Goal: Information Seeking & Learning: Learn about a topic

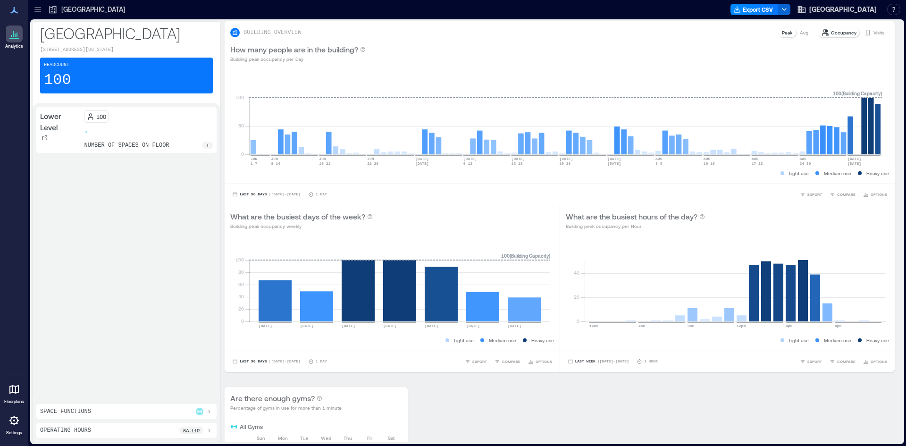
click at [41, 8] on icon at bounding box center [37, 9] width 9 height 9
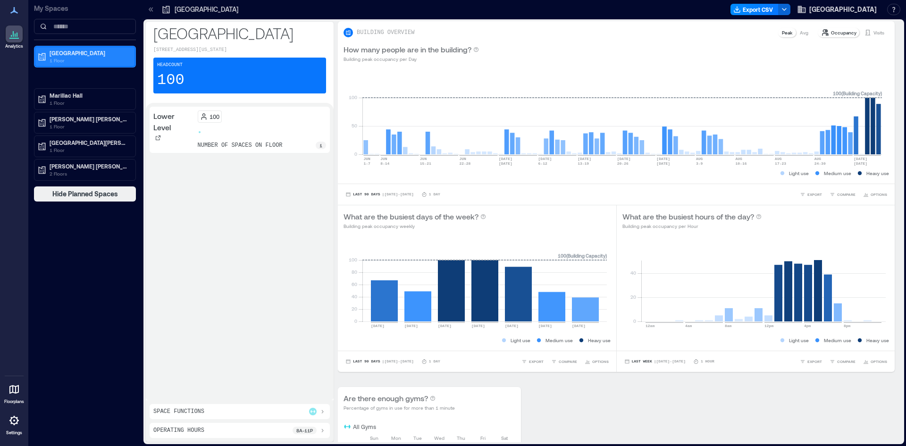
click at [86, 60] on p "1 Floor" at bounding box center [89, 61] width 79 height 8
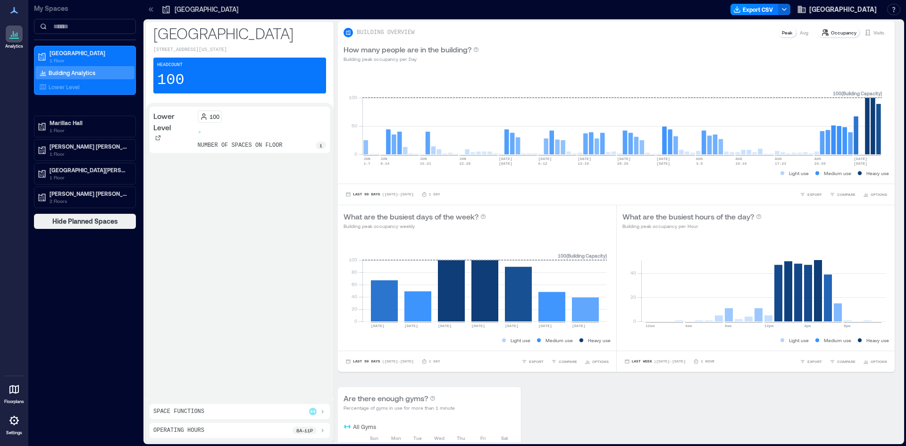
click at [78, 69] on p "Building Analytics" at bounding box center [72, 73] width 47 height 8
click at [71, 85] on p "Lower Level" at bounding box center [64, 87] width 31 height 8
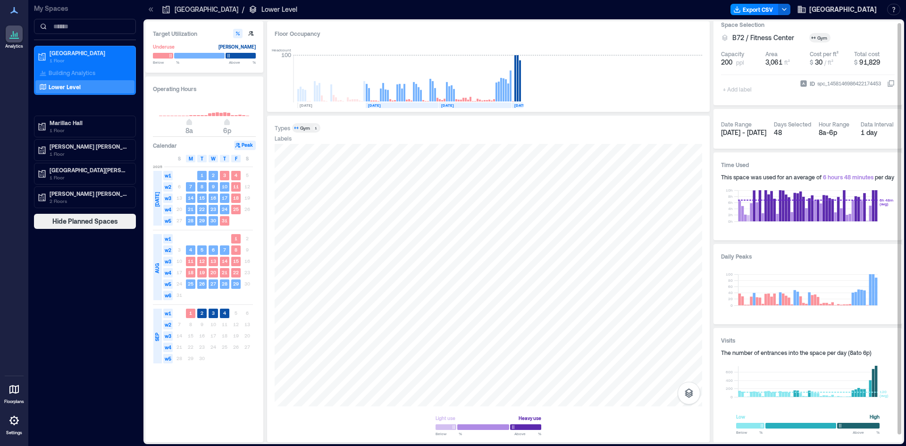
scroll to position [10, 0]
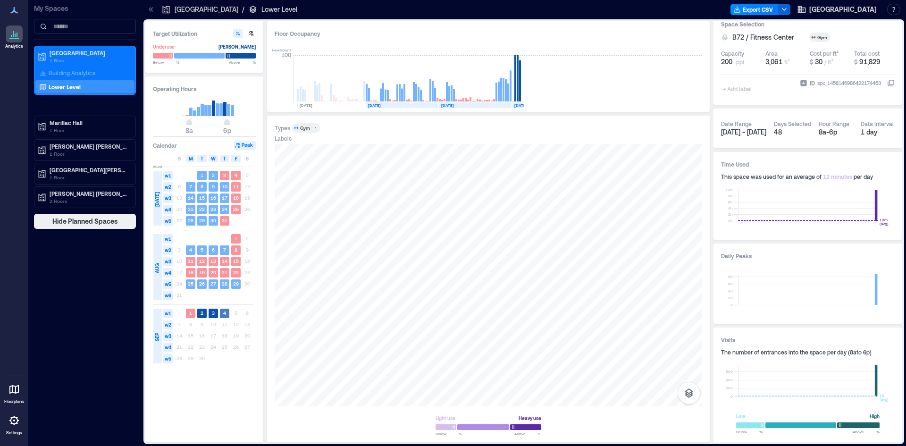
click at [221, 311] on rect at bounding box center [224, 313] width 9 height 9
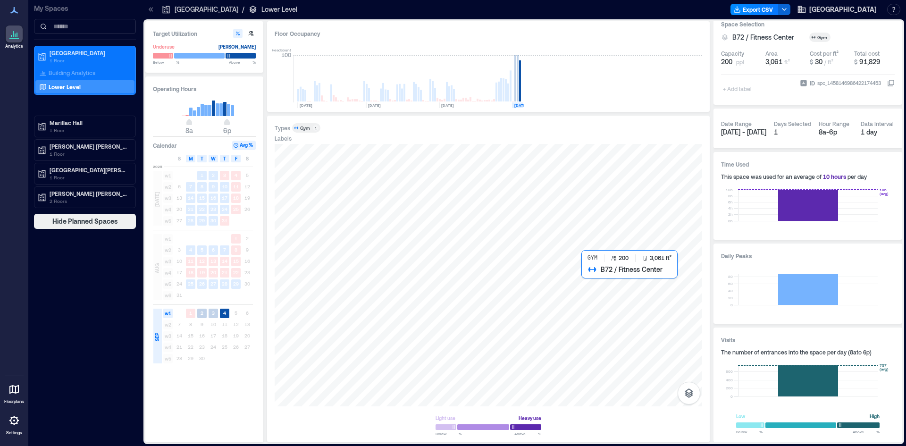
click at [608, 297] on div at bounding box center [488, 275] width 427 height 262
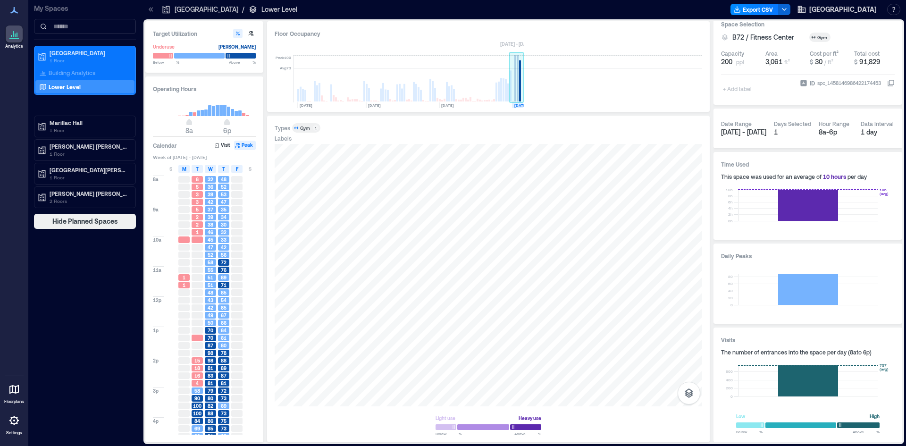
click at [520, 88] on rect at bounding box center [520, 80] width 2 height 41
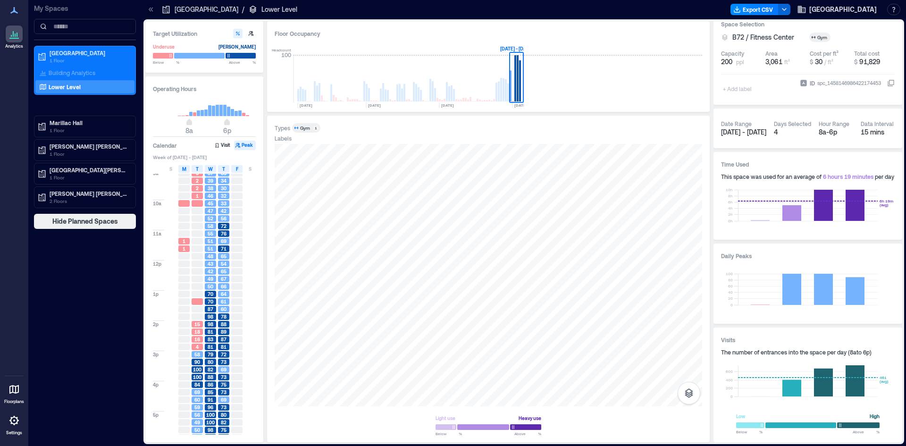
scroll to position [43, 0]
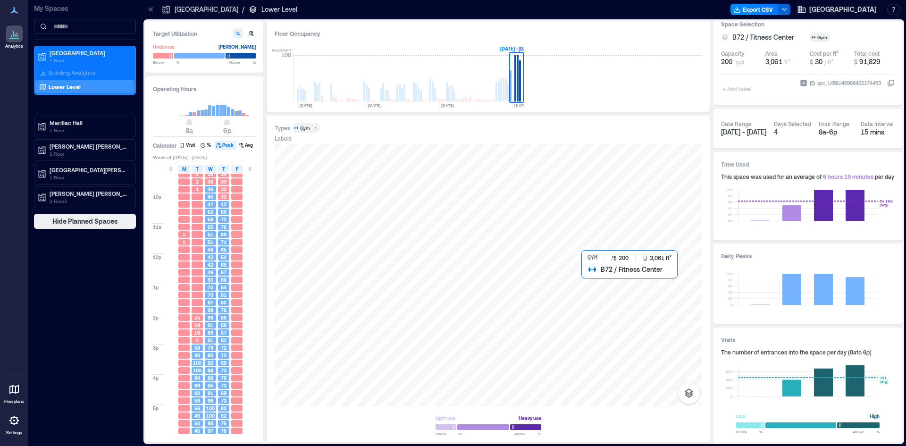
click at [603, 292] on div at bounding box center [488, 275] width 427 height 262
click at [599, 288] on div at bounding box center [488, 275] width 427 height 262
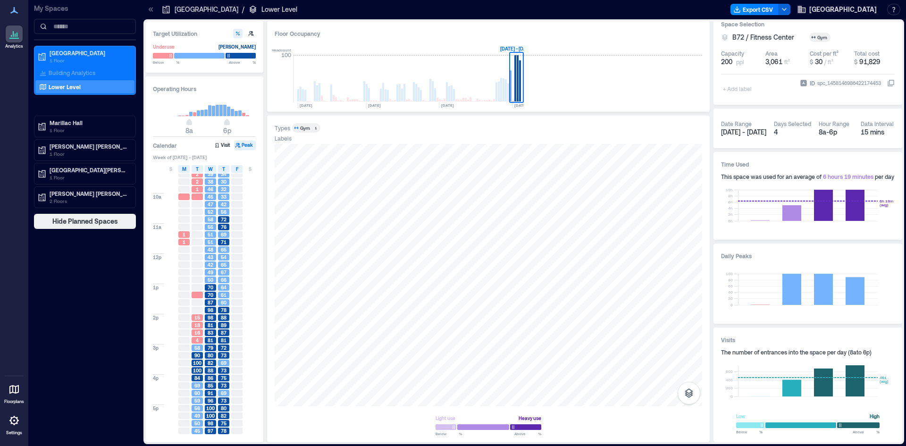
click at [224, 432] on span "78" at bounding box center [224, 430] width 6 height 7
click at [230, 146] on button "Visit" at bounding box center [223, 145] width 20 height 9
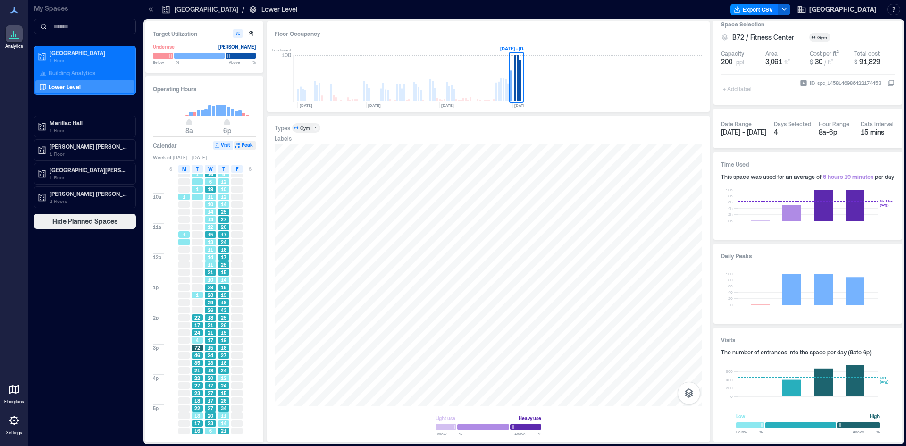
click at [242, 145] on button "Peak" at bounding box center [245, 145] width 22 height 9
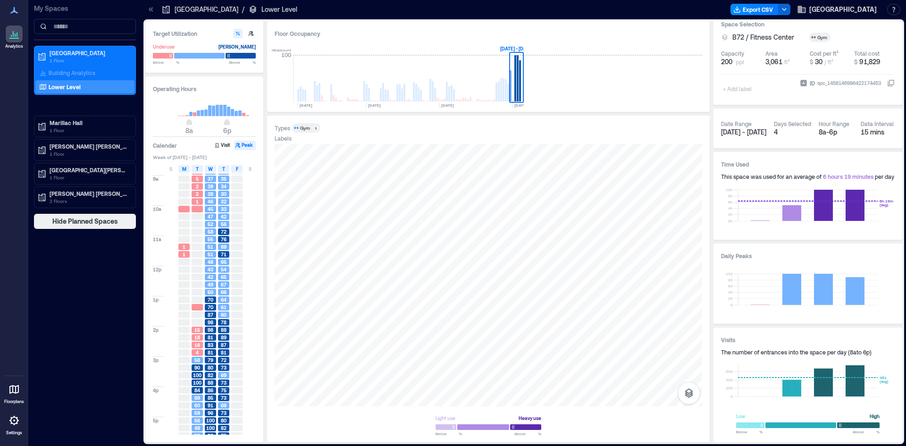
scroll to position [0, 0]
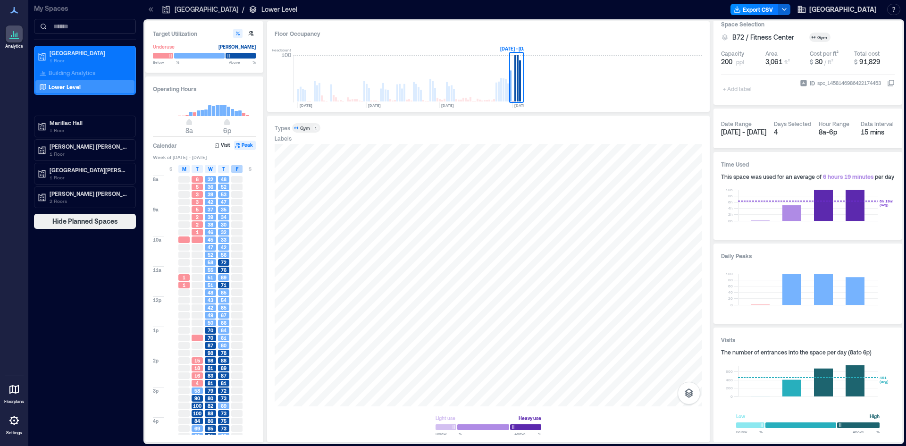
click at [238, 170] on div "F" at bounding box center [236, 169] width 11 height 8
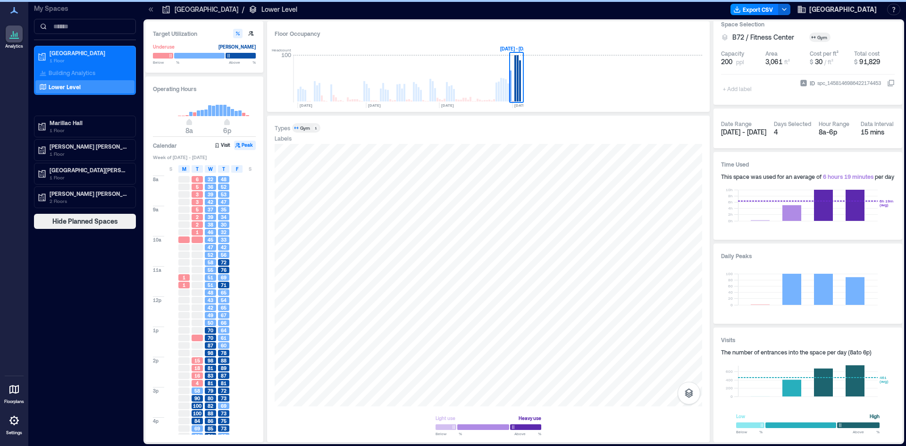
click at [238, 170] on div "F" at bounding box center [236, 169] width 11 height 8
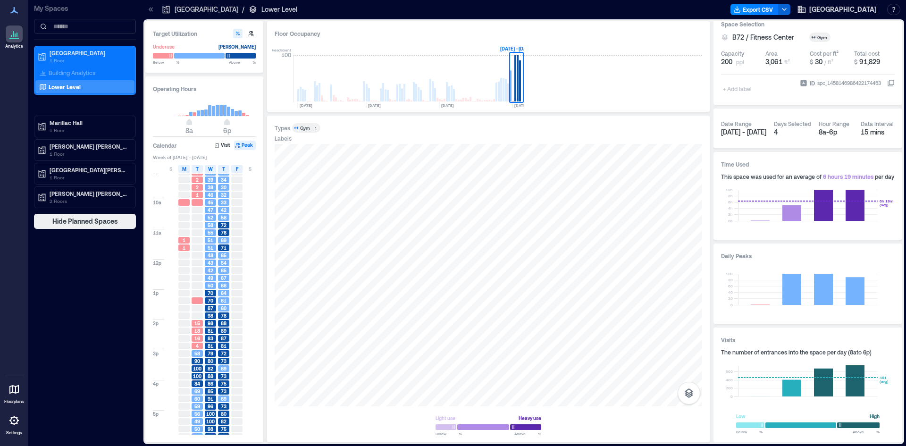
scroll to position [43, 0]
click at [517, 106] on text "[DATE]" at bounding box center [520, 105] width 13 height 5
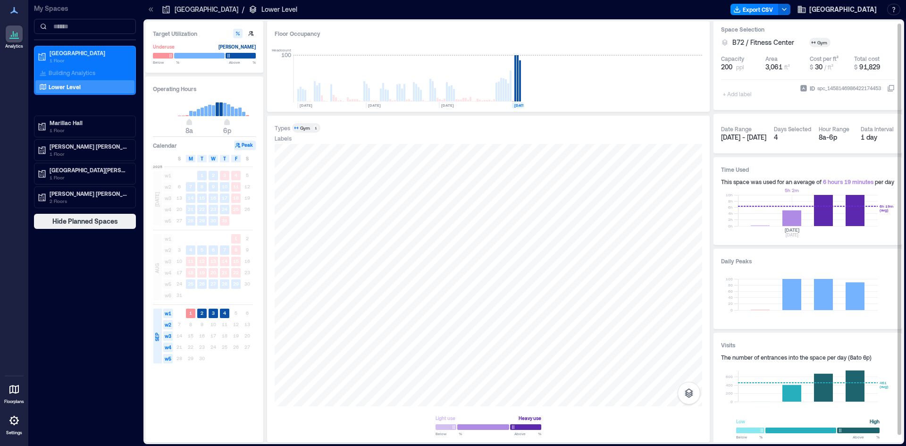
scroll to position [10, 0]
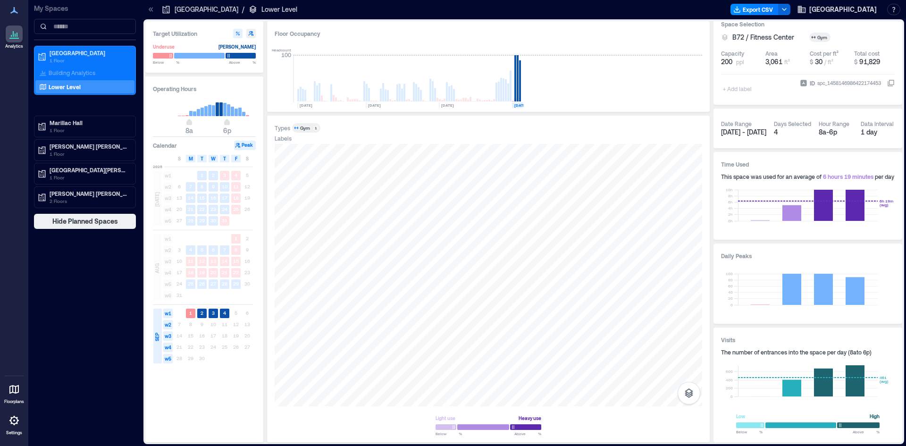
click at [251, 33] on icon "button" at bounding box center [251, 34] width 6 height 6
click at [237, 33] on icon "button" at bounding box center [238, 34] width 4 height 4
click at [694, 390] on button "button" at bounding box center [688, 393] width 23 height 23
click at [693, 350] on p "Sensors" at bounding box center [689, 352] width 18 height 6
click at [693, 349] on p "Sensors" at bounding box center [689, 352] width 18 height 6
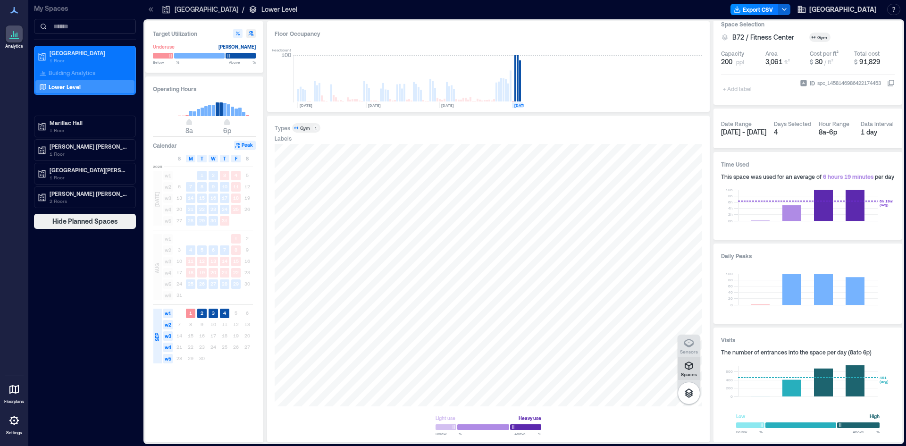
click at [692, 367] on icon "button" at bounding box center [688, 365] width 11 height 11
click at [692, 341] on icon "button" at bounding box center [688, 343] width 9 height 8
click at [417, 372] on div "H3JDD016" at bounding box center [488, 275] width 427 height 262
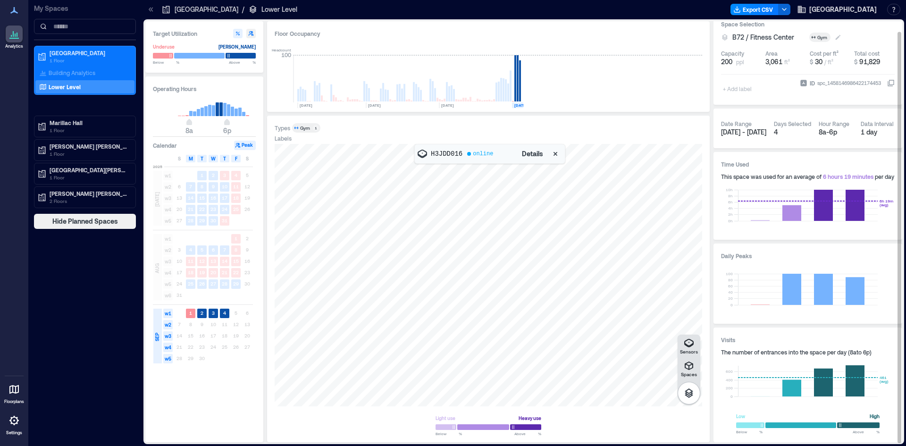
click at [817, 36] on div "Gym" at bounding box center [822, 37] width 11 height 7
click at [862, 31] on div "Space Selection B72 / Fitness Center Gym Capacity 200 ppl Area 3,061 ft² Cost p…" at bounding box center [807, 58] width 189 height 93
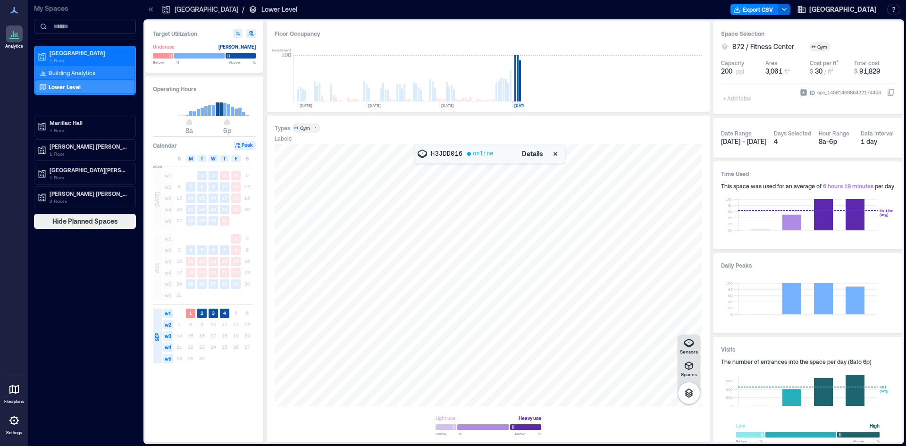
click at [78, 73] on p "Building Analytics" at bounding box center [72, 73] width 47 height 8
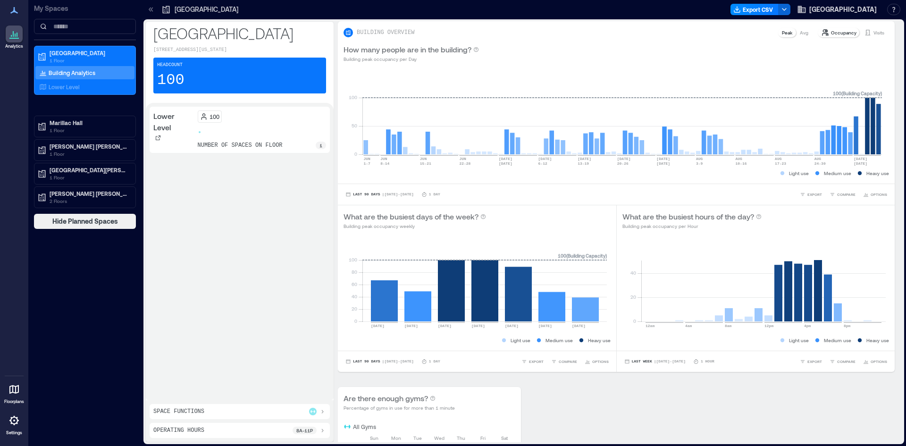
click at [318, 408] on icon at bounding box center [322, 412] width 8 height 8
click at [322, 429] on icon at bounding box center [322, 430] width 8 height 8
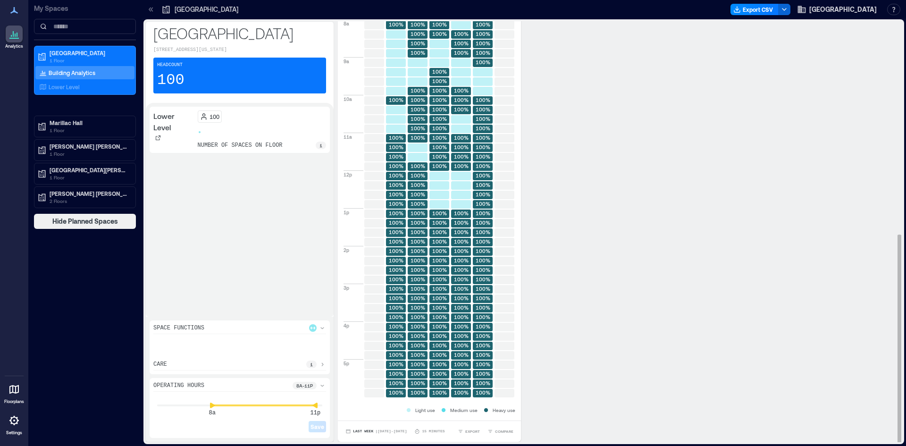
scroll to position [1, 0]
click at [399, 431] on span "| [DATE] - [DATE]" at bounding box center [391, 431] width 32 height 0
click at [376, 376] on span "Last 7 Days" at bounding box center [367, 376] width 30 height 7
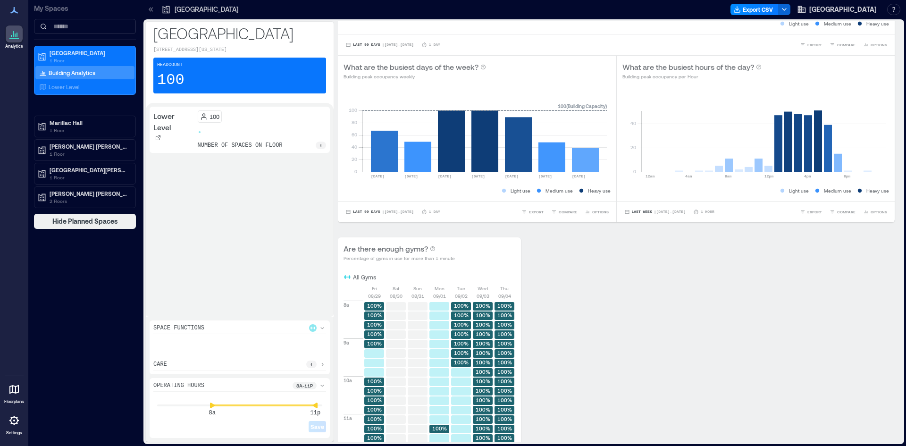
scroll to position [147, 0]
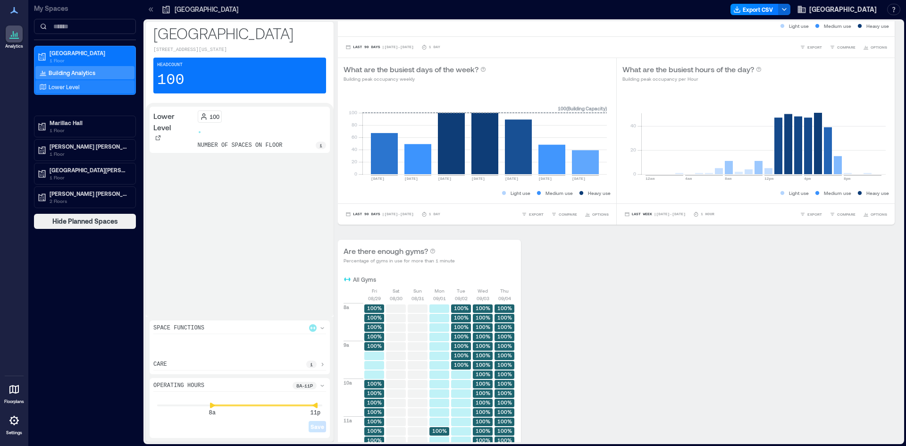
click at [89, 82] on div "Lower Level" at bounding box center [83, 86] width 92 height 9
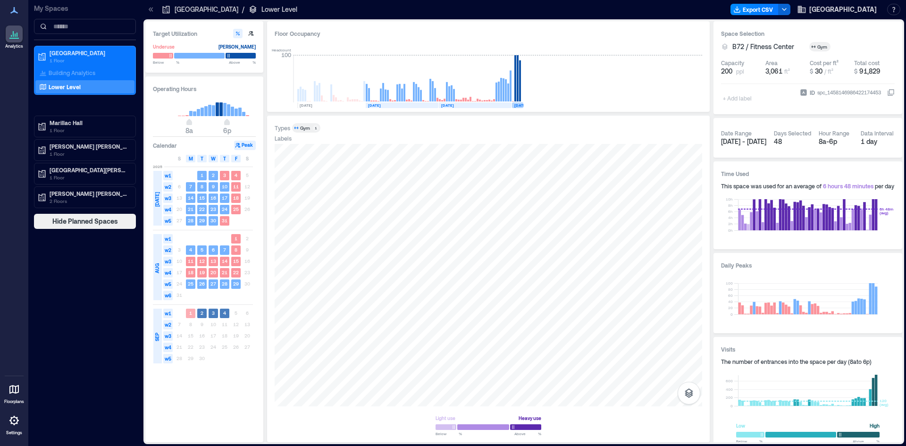
click at [517, 107] on text "[DATE]" at bounding box center [520, 105] width 13 height 5
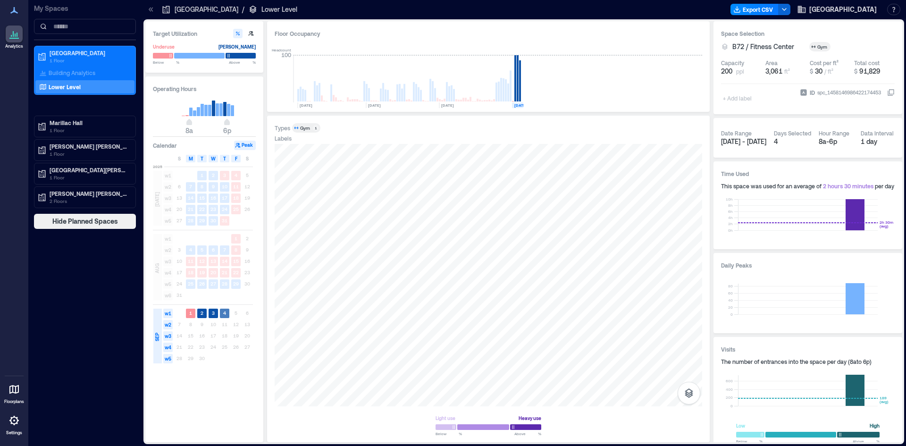
click at [226, 313] on rect at bounding box center [224, 313] width 9 height 9
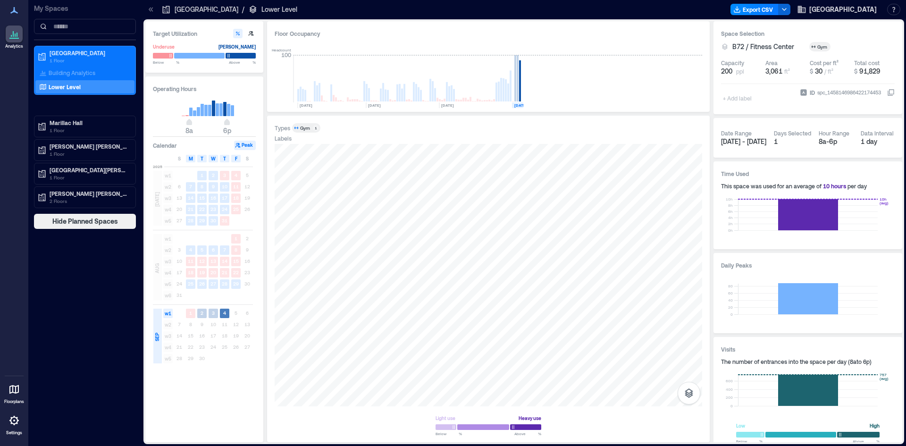
click at [227, 313] on rect at bounding box center [224, 313] width 9 height 9
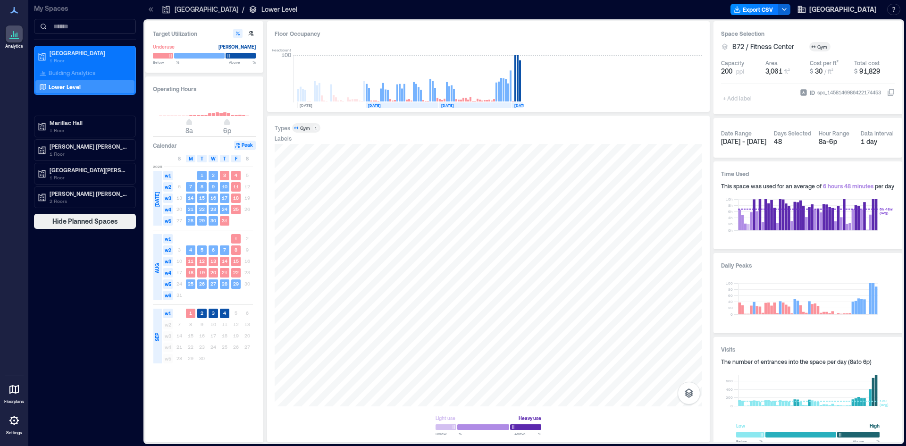
click at [183, 8] on p "[GEOGRAPHIC_DATA]" at bounding box center [207, 9] width 64 height 9
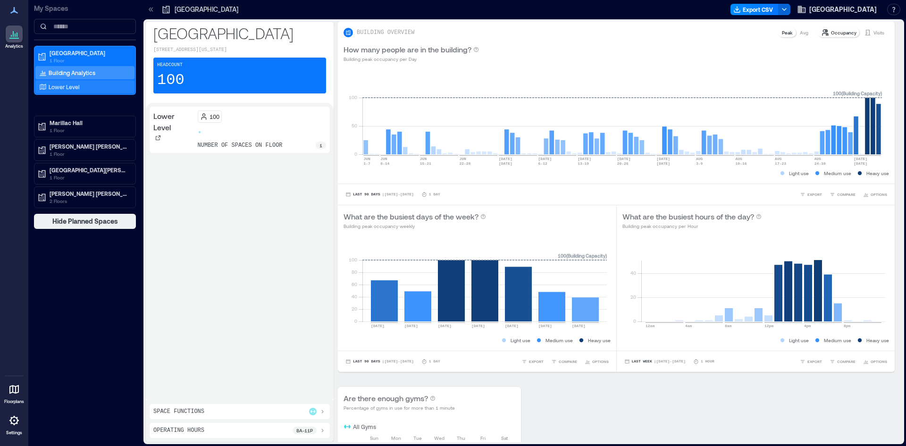
click at [89, 83] on div "Lower Level" at bounding box center [83, 86] width 92 height 9
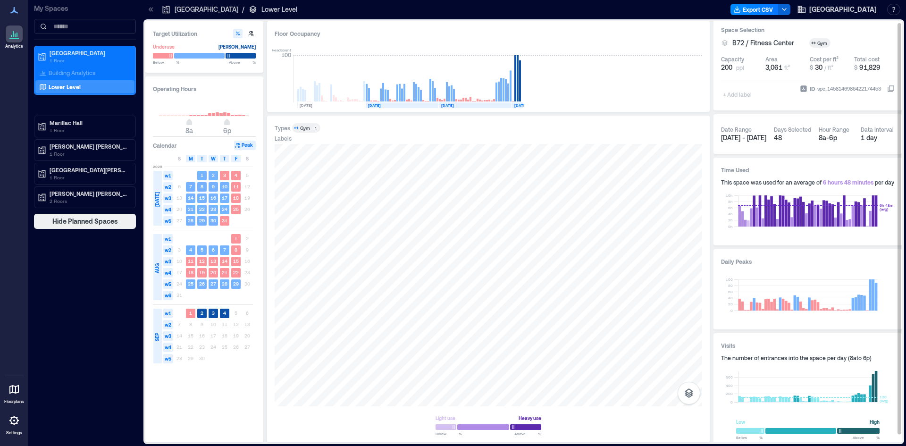
scroll to position [10, 0]
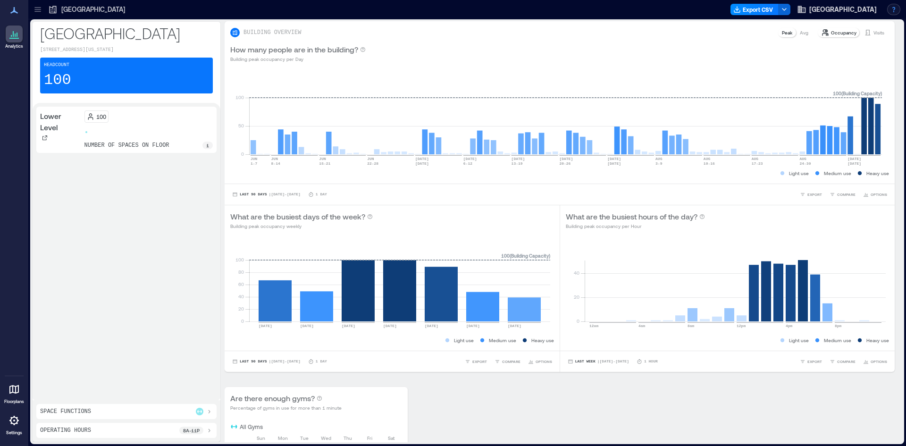
click at [896, 10] on button "button" at bounding box center [893, 9] width 13 height 11
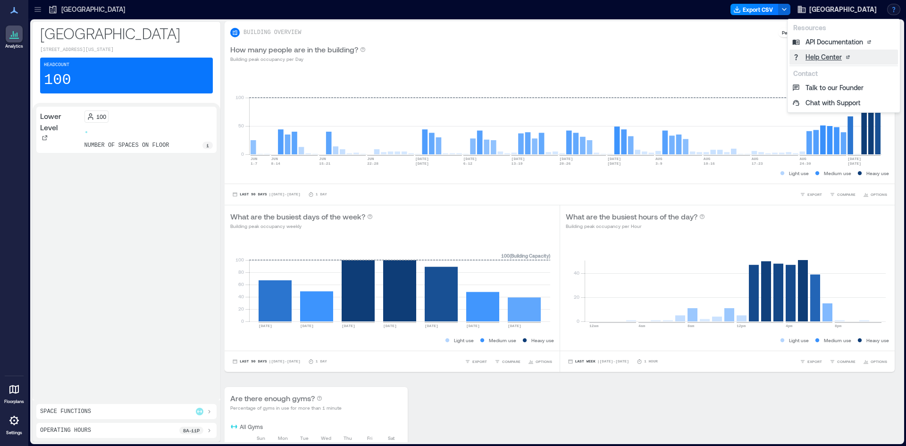
click at [873, 59] on link "Help Center" at bounding box center [843, 57] width 108 height 15
